Goal: Task Accomplishment & Management: Complete application form

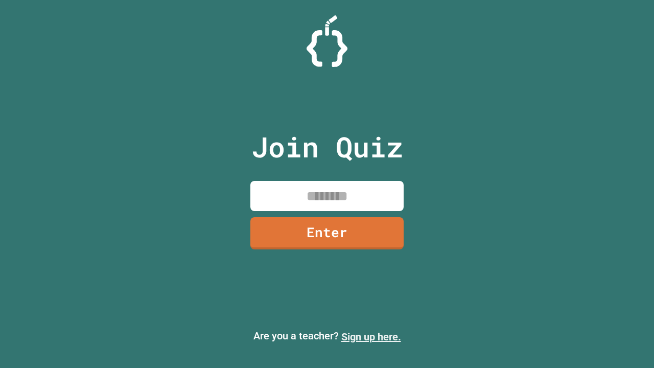
click at [371, 337] on link "Sign up here." at bounding box center [371, 336] width 60 height 12
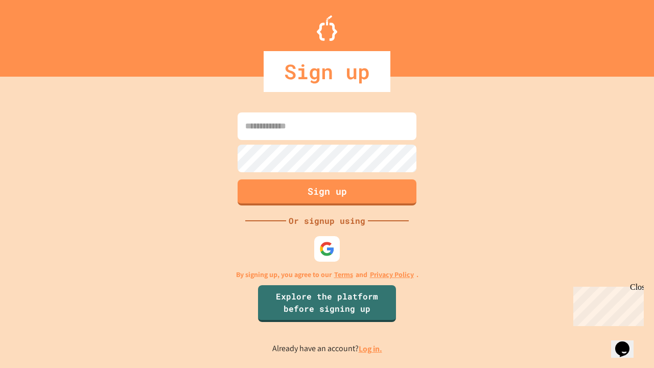
click at [371, 348] on link "Log in." at bounding box center [370, 348] width 23 height 11
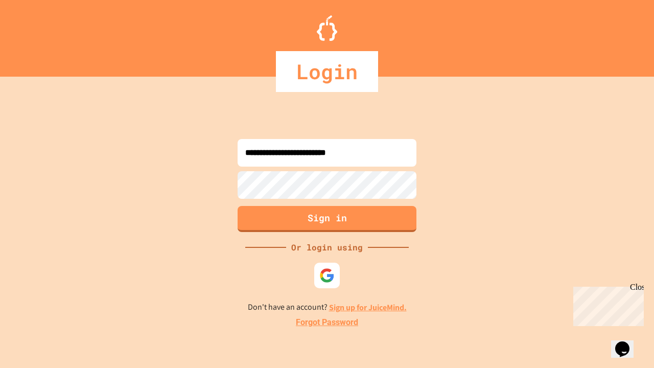
type input "**********"
